Goal: Task Accomplishment & Management: Use online tool/utility

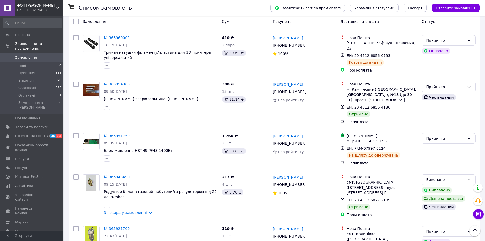
scroll to position [1052, 0]
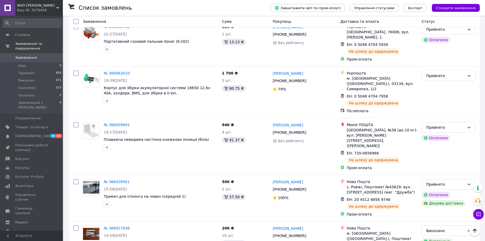
scroll to position [836, 0]
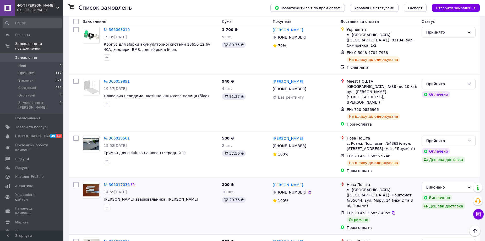
click at [74, 182] on input "checkbox" at bounding box center [75, 184] width 5 height 5
checkbox input "true"
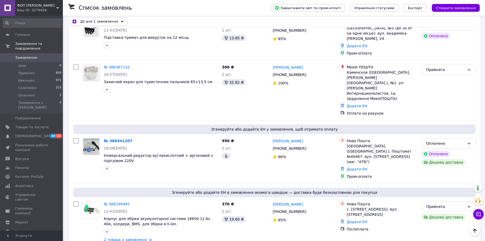
scroll to position [0, 0]
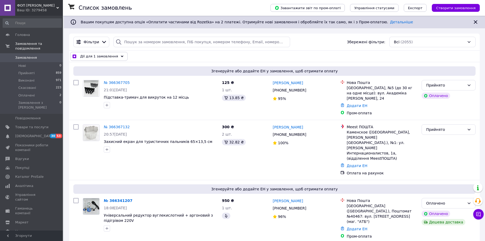
click at [117, 54] on div "Дії для 1 замовлення" at bounding box center [98, 56] width 57 height 9
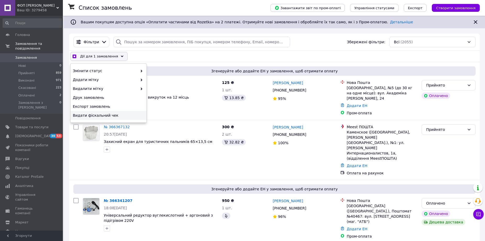
click at [105, 113] on span "Видати фіскальний чек" at bounding box center [108, 115] width 70 height 5
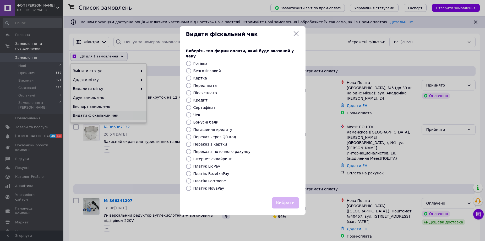
checkbox input "true"
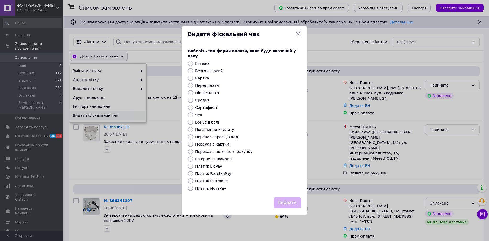
click at [210, 69] on label "Безготівковий" at bounding box center [209, 71] width 28 height 4
click at [193, 68] on input "Безготівковий" at bounding box center [190, 70] width 5 height 5
radio input "true"
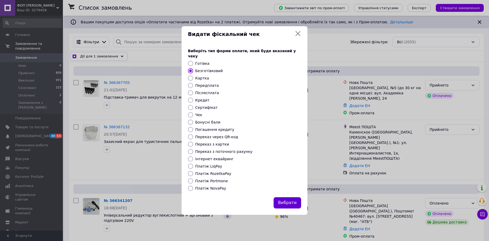
click at [283, 202] on button "Вибрати" at bounding box center [288, 202] width 28 height 11
checkbox input "true"
